Goal: Information Seeking & Learning: Learn about a topic

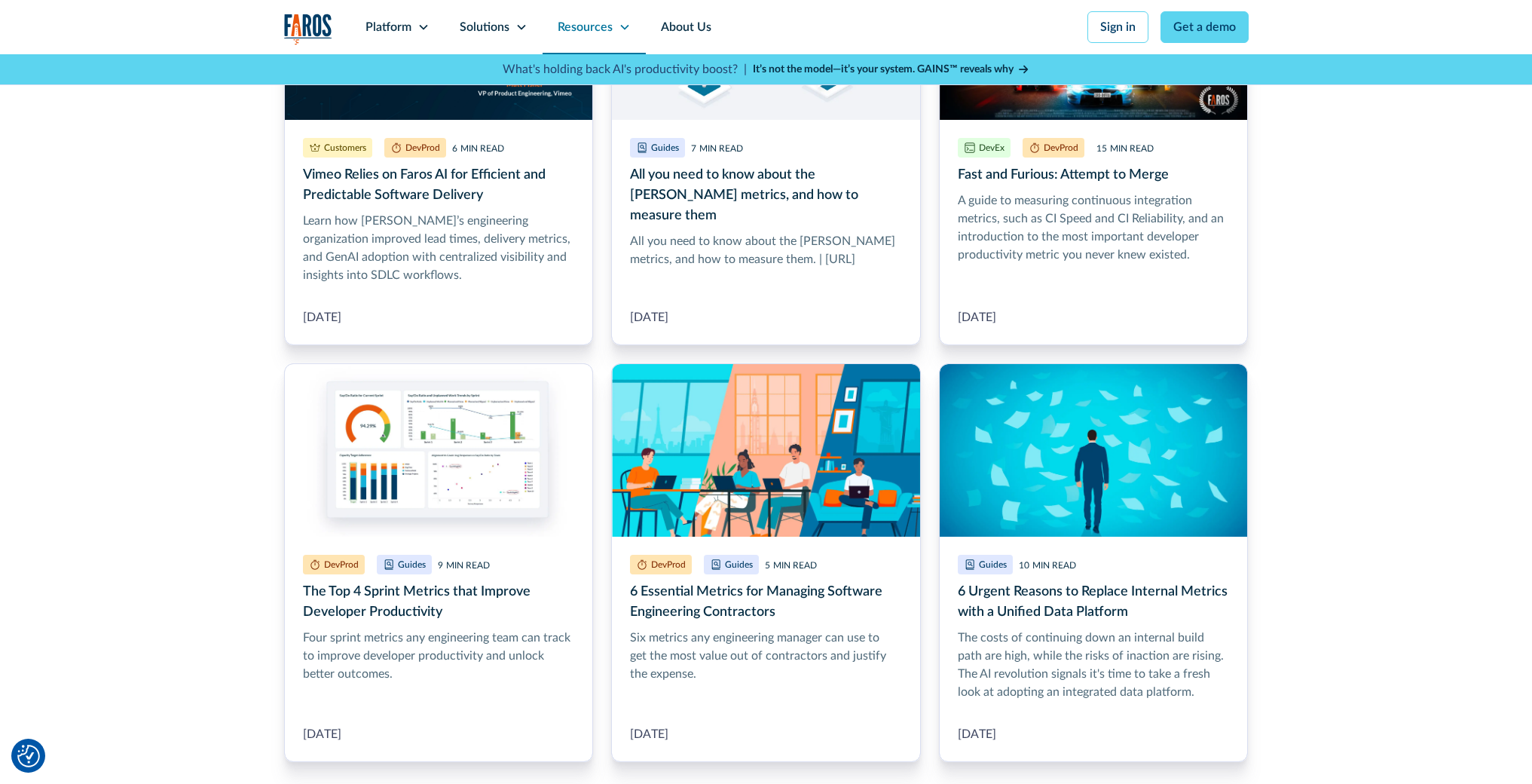
click at [621, 34] on div "Resources" at bounding box center [594, 27] width 104 height 54
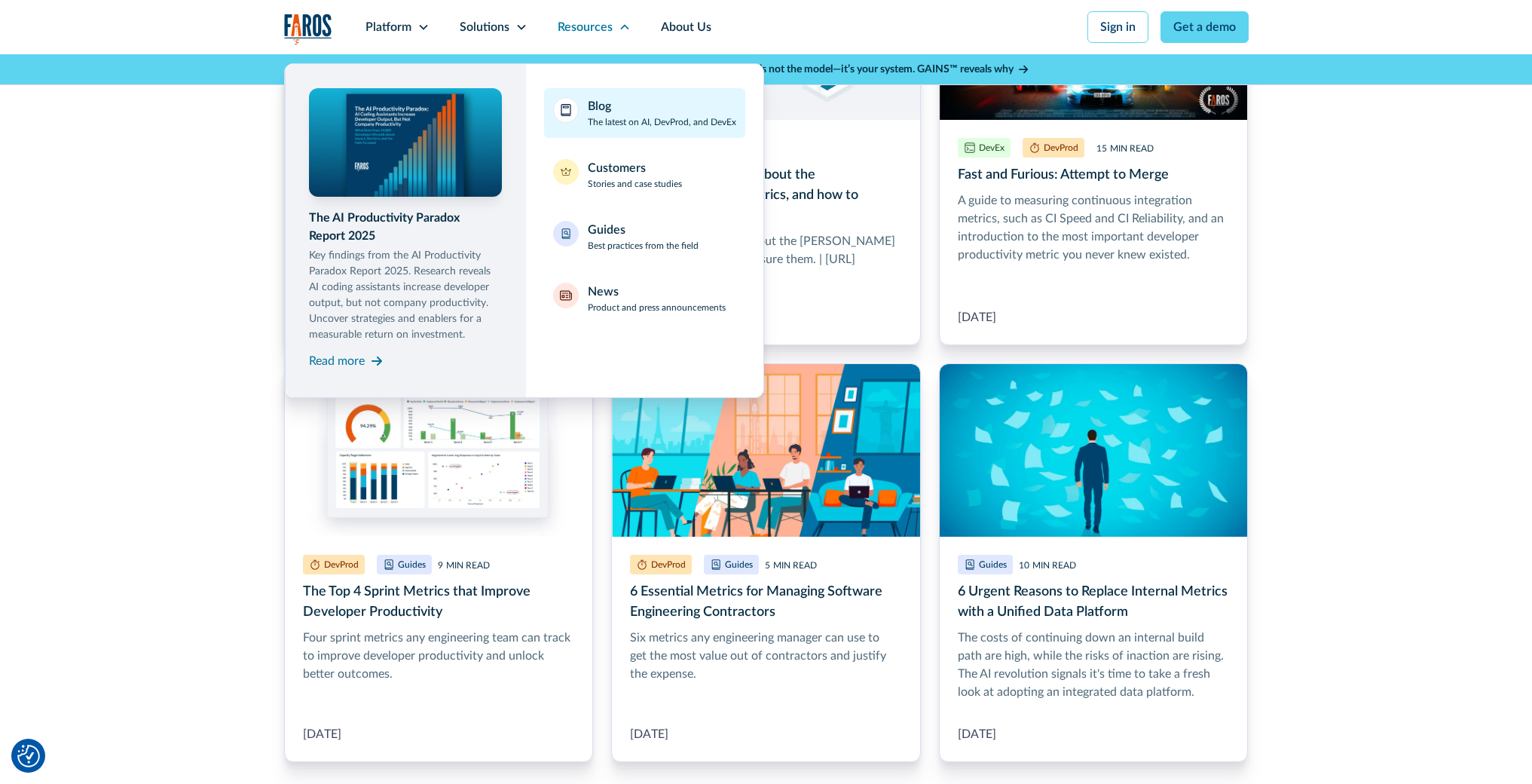
click at [611, 108] on div "Blog" at bounding box center [599, 105] width 23 height 18
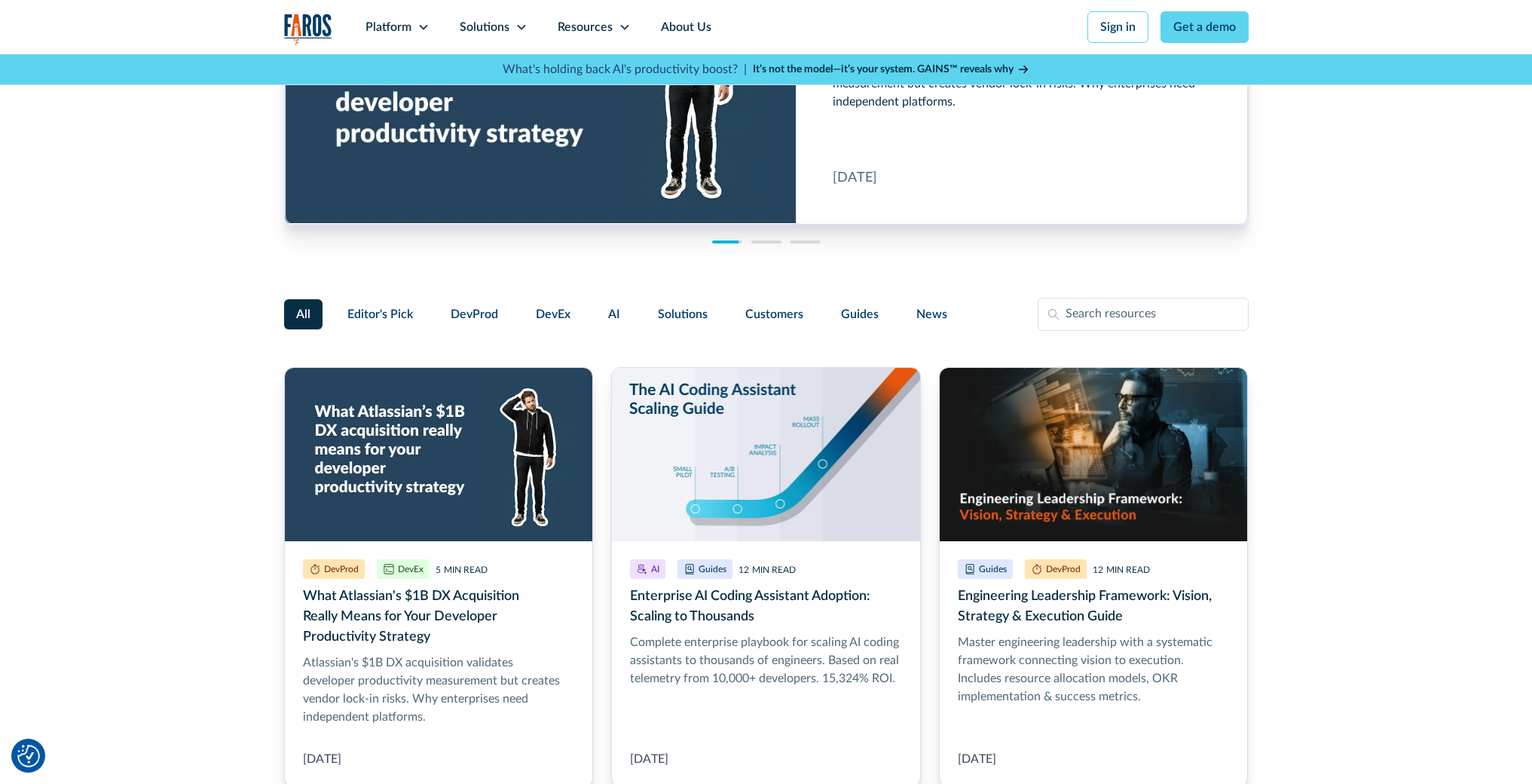
scroll to position [310, 0]
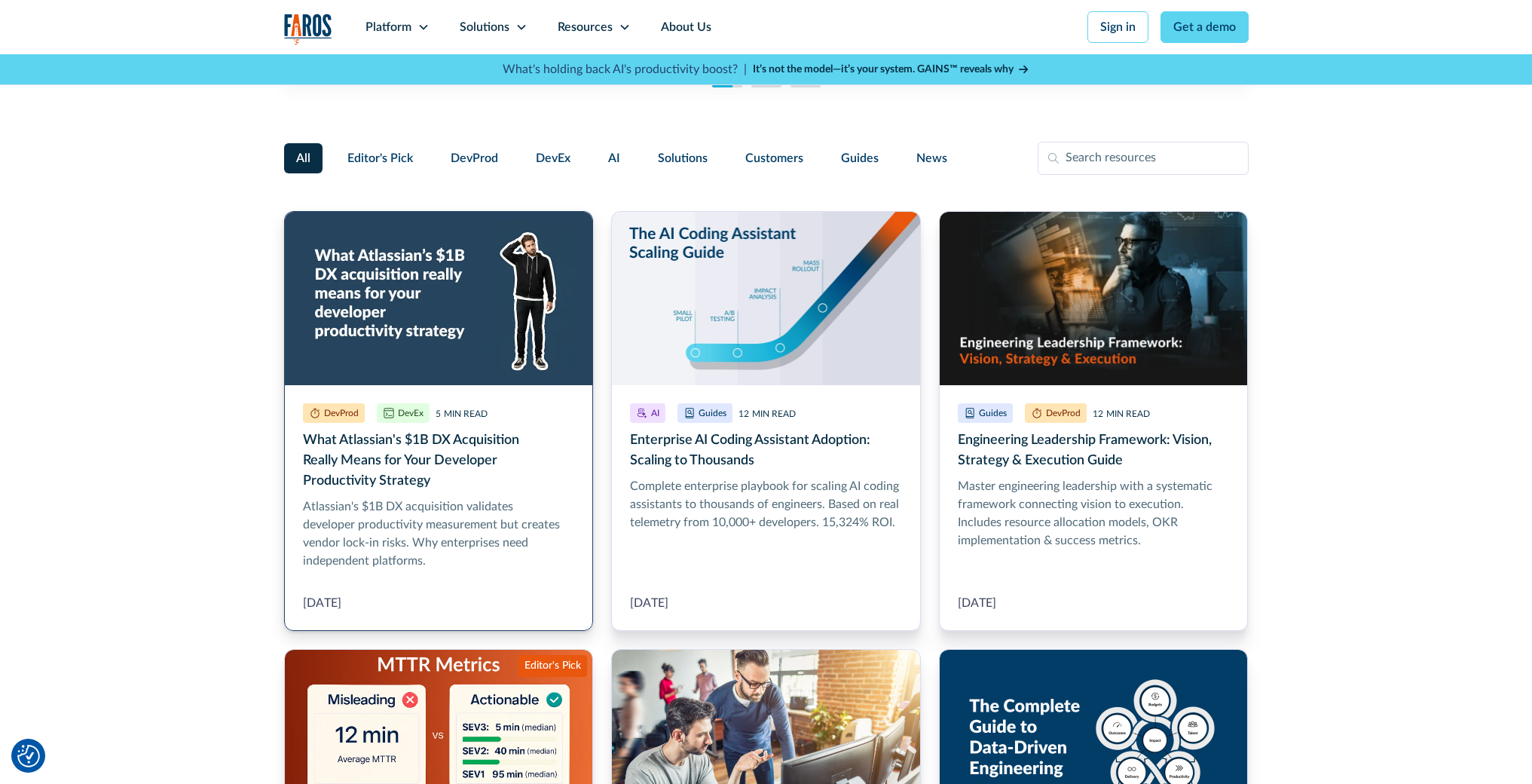
click at [372, 351] on link "What Atlassian's $1B DX Acquisition Really Means for Your Developer Productivit…" at bounding box center [439, 420] width 310 height 420
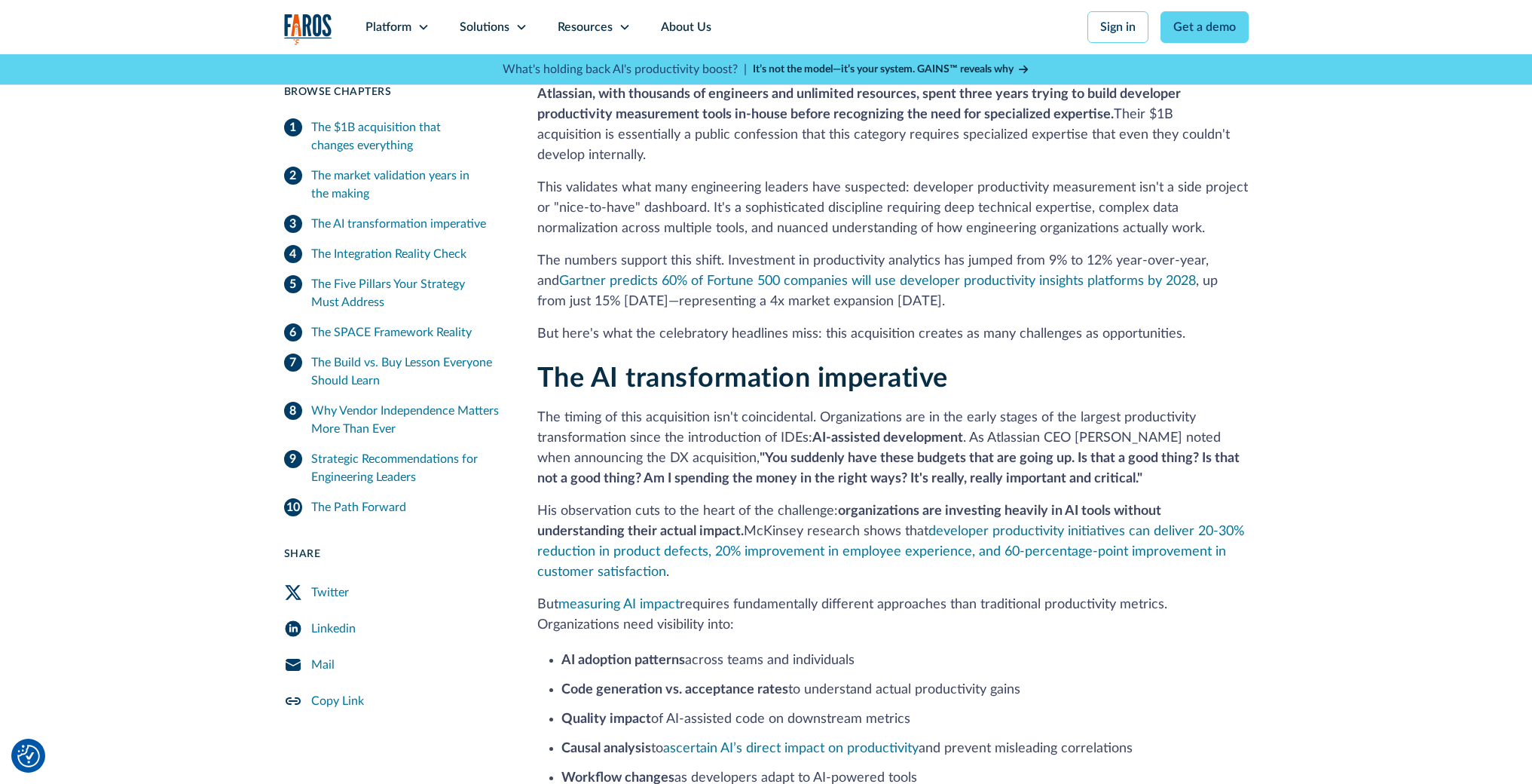
scroll to position [564, 0]
